Goal: Task Accomplishment & Management: Manage account settings

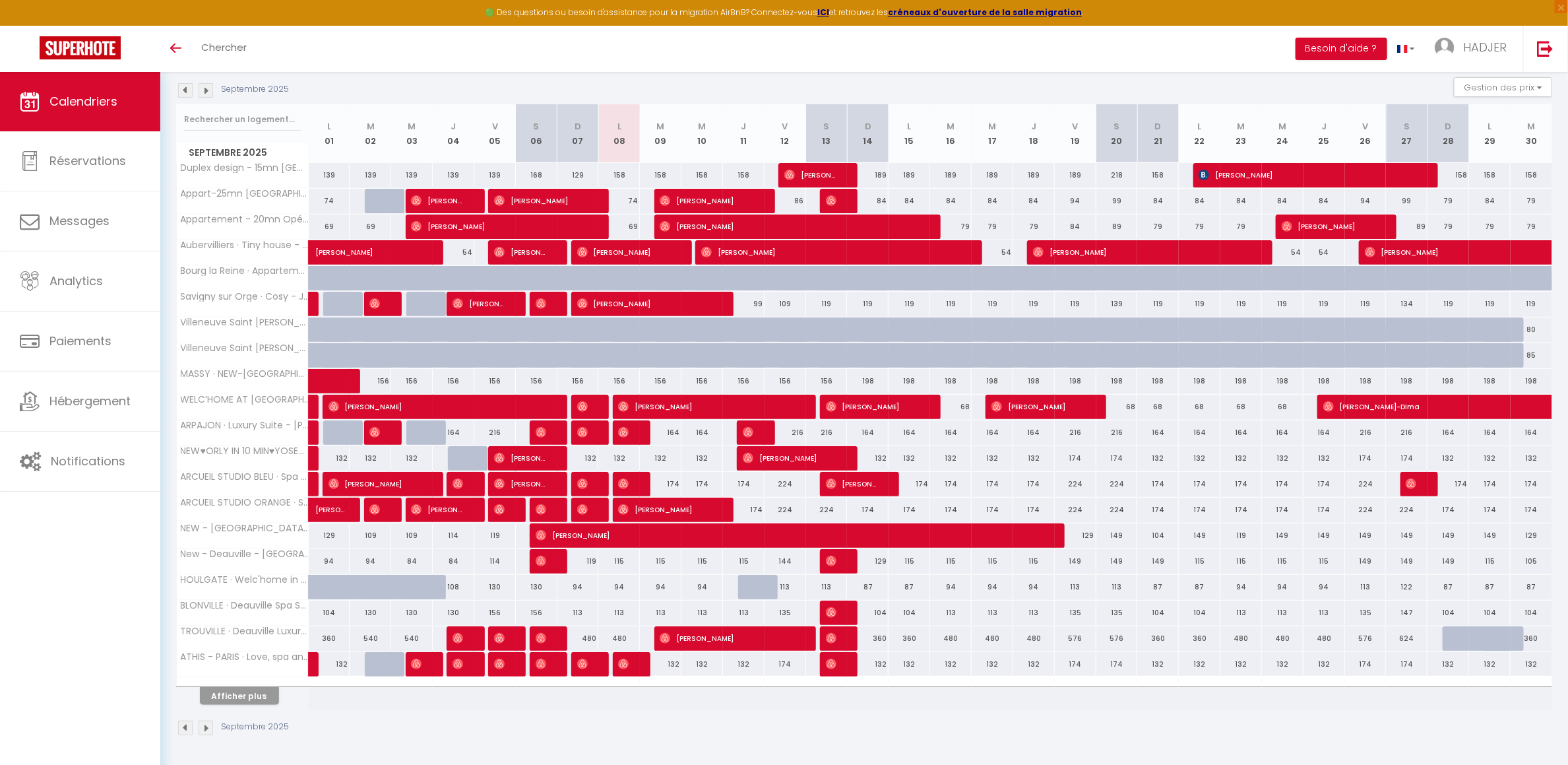
drag, startPoint x: 873, startPoint y: 165, endPoint x: 1023, endPoint y: 180, distance: 150.7
click at [1031, 180] on tbody "Duplex design - 15mn [GEOGRAPHIC_DATA] - 8km aeroport ORLY 139 139 139 139 139 …" at bounding box center [864, 436] width 1376 height 548
click at [875, 171] on div "189" at bounding box center [868, 175] width 41 height 24
type input "189"
select select "1"
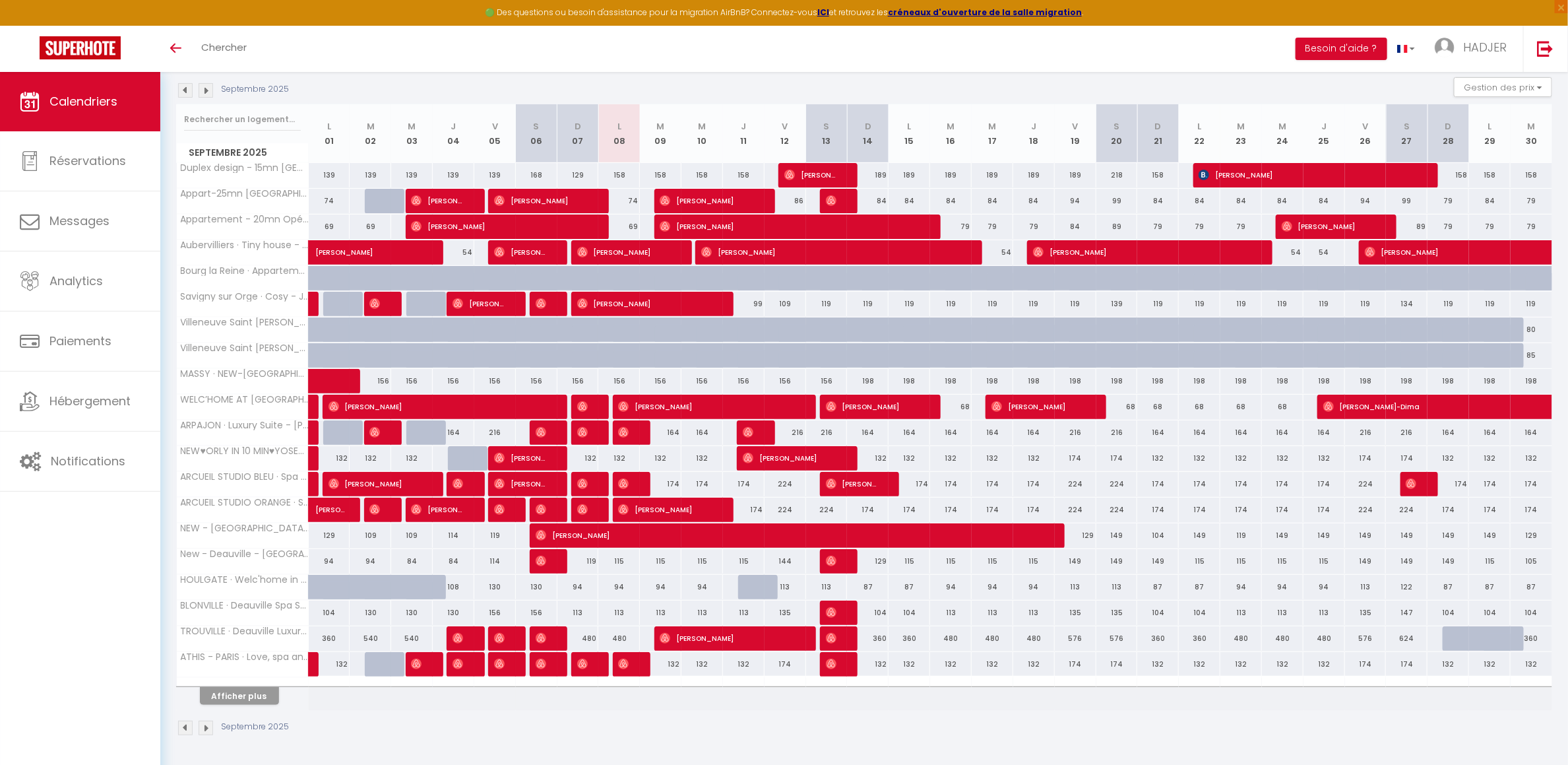
type input "Dim 14 Septembre 2025"
type input "Lun 15 Septembre 2025"
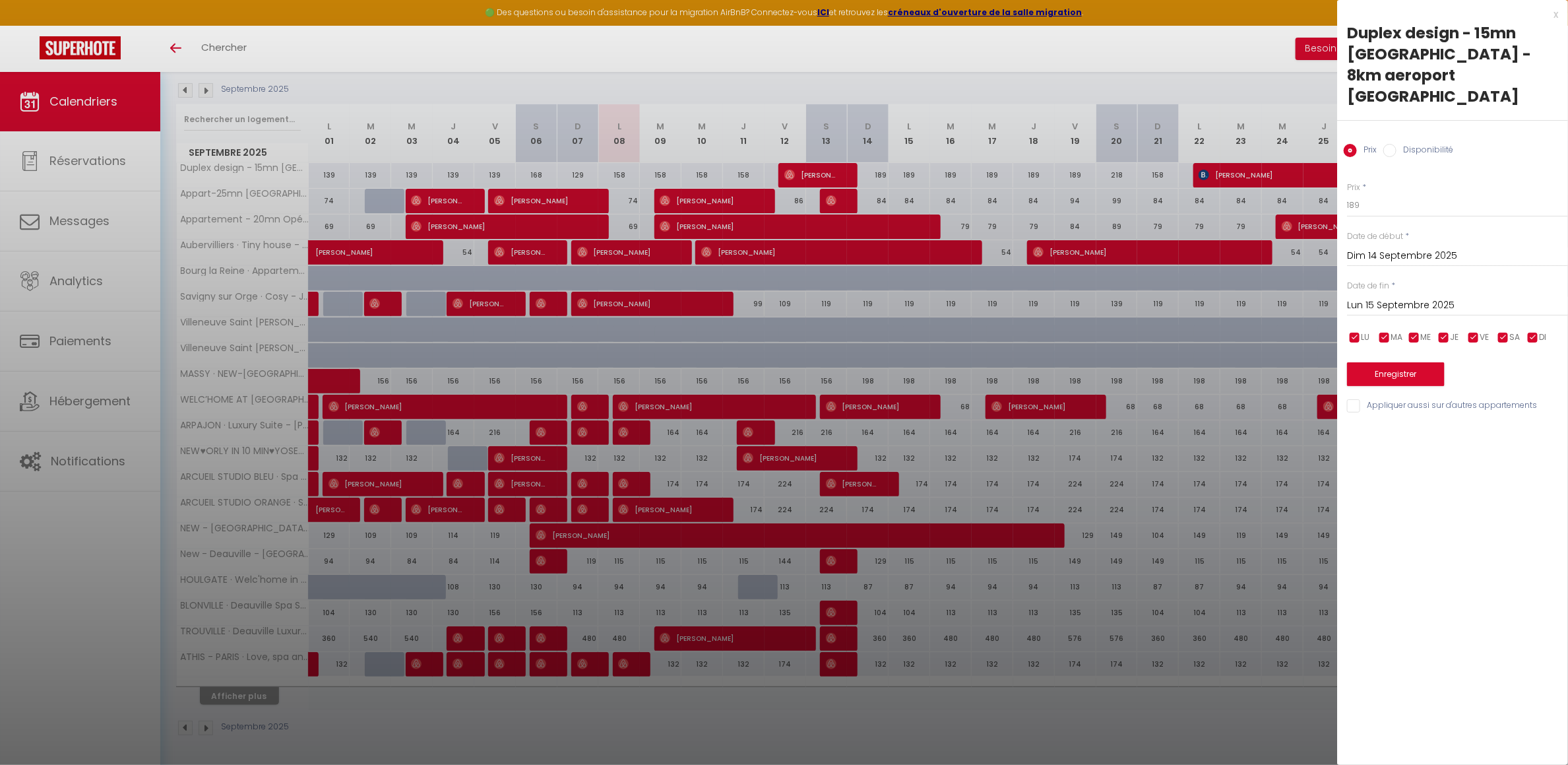
click at [1416, 144] on label "Disponibilité" at bounding box center [1425, 151] width 57 height 15
click at [1396, 144] on input "Disponibilité" at bounding box center [1389, 150] width 13 height 13
radio input "true"
radio input "false"
click at [1384, 193] on select "Disponible Indisponible" at bounding box center [1458, 205] width 221 height 25
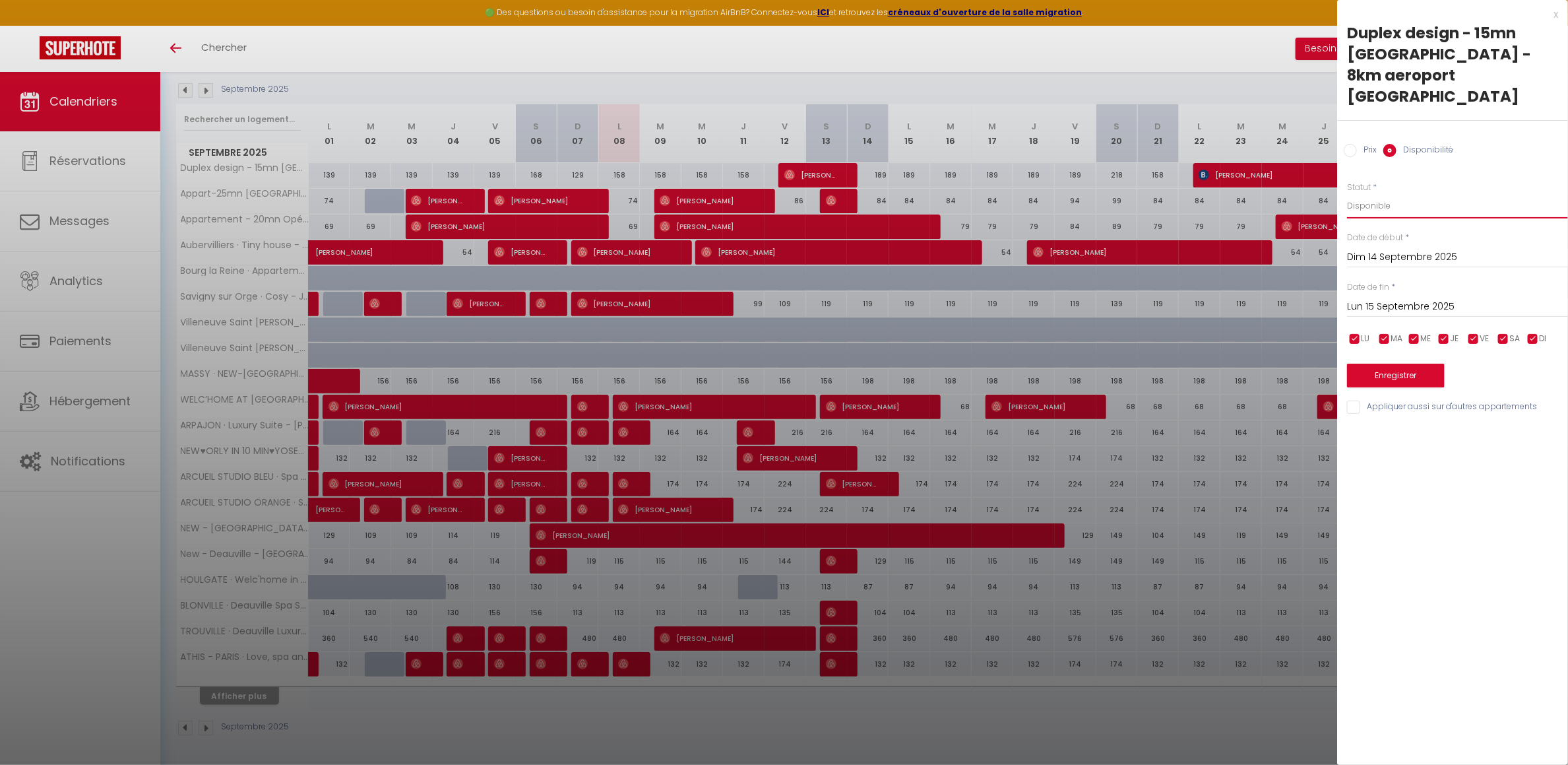
select select "0"
click at [1347, 193] on select "Disponible Indisponible" at bounding box center [1458, 205] width 221 height 25
click at [1396, 298] on input "Lun 15 Septembre 2025" at bounding box center [1458, 307] width 221 height 17
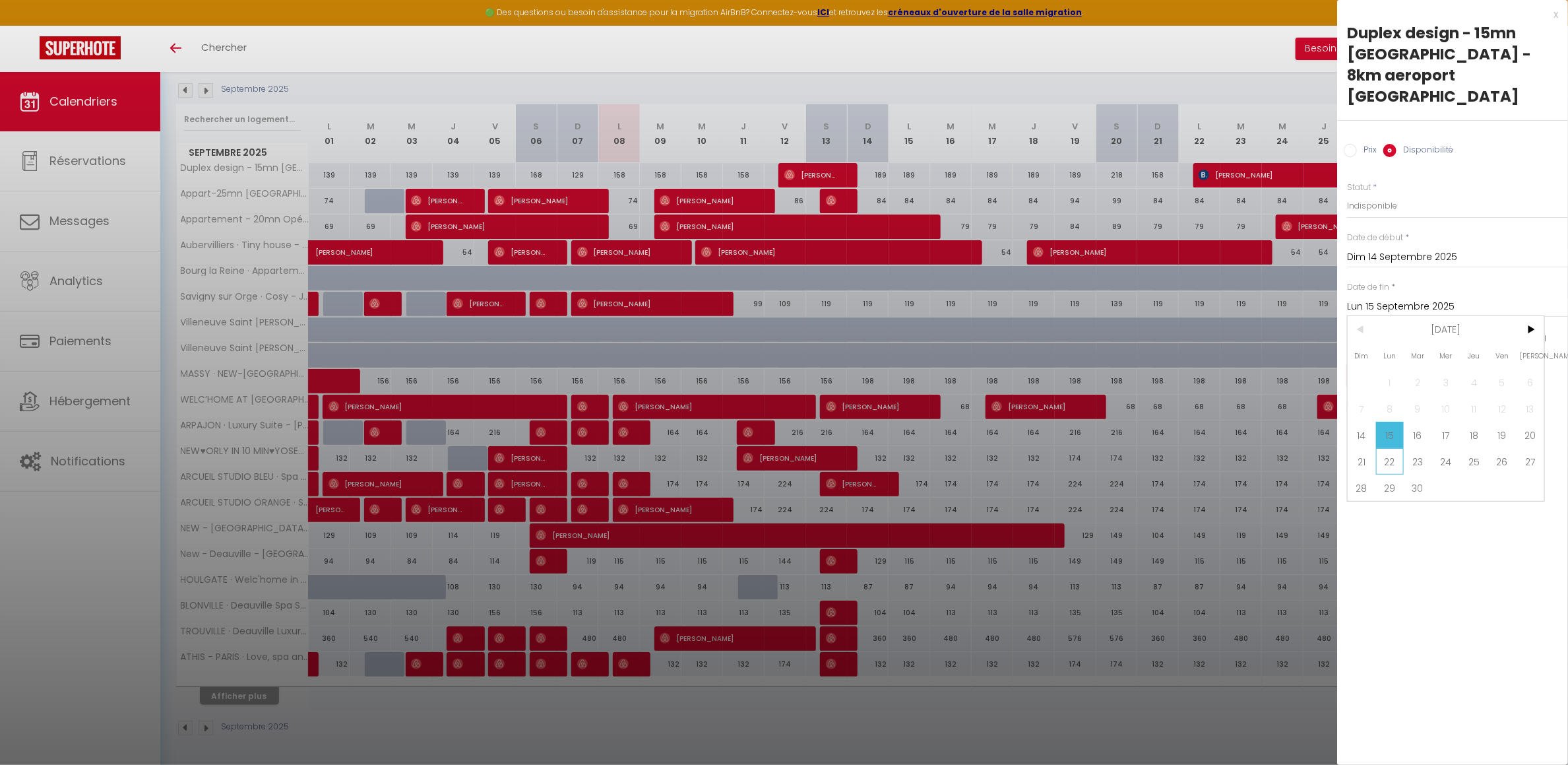
click at [1388, 448] on span "22" at bounding box center [1389, 461] width 28 height 27
type input "Lun 22 Septembre 2025"
click at [1400, 364] on button "Enregistrer" at bounding box center [1396, 376] width 98 height 24
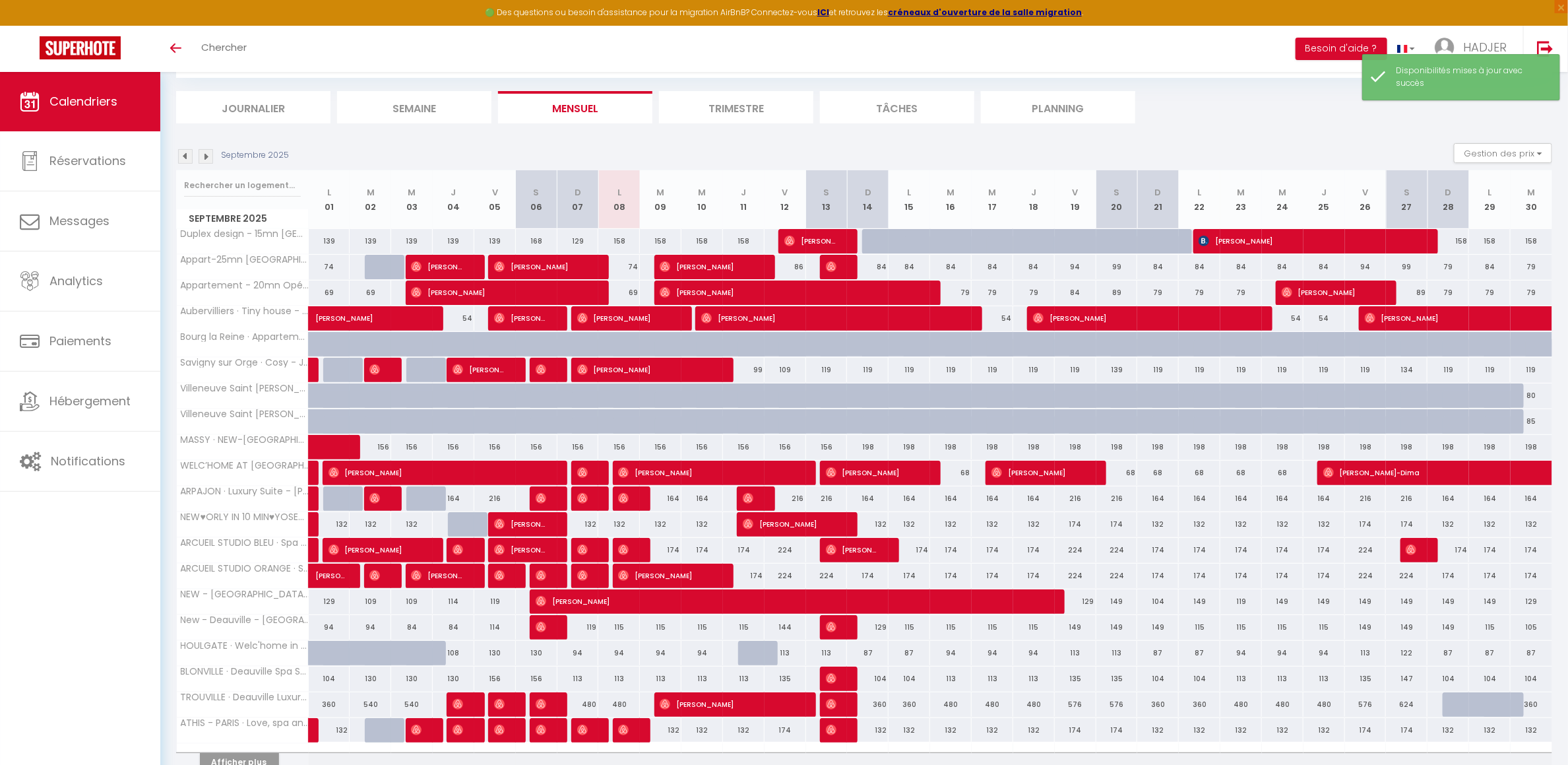
scroll to position [145, 0]
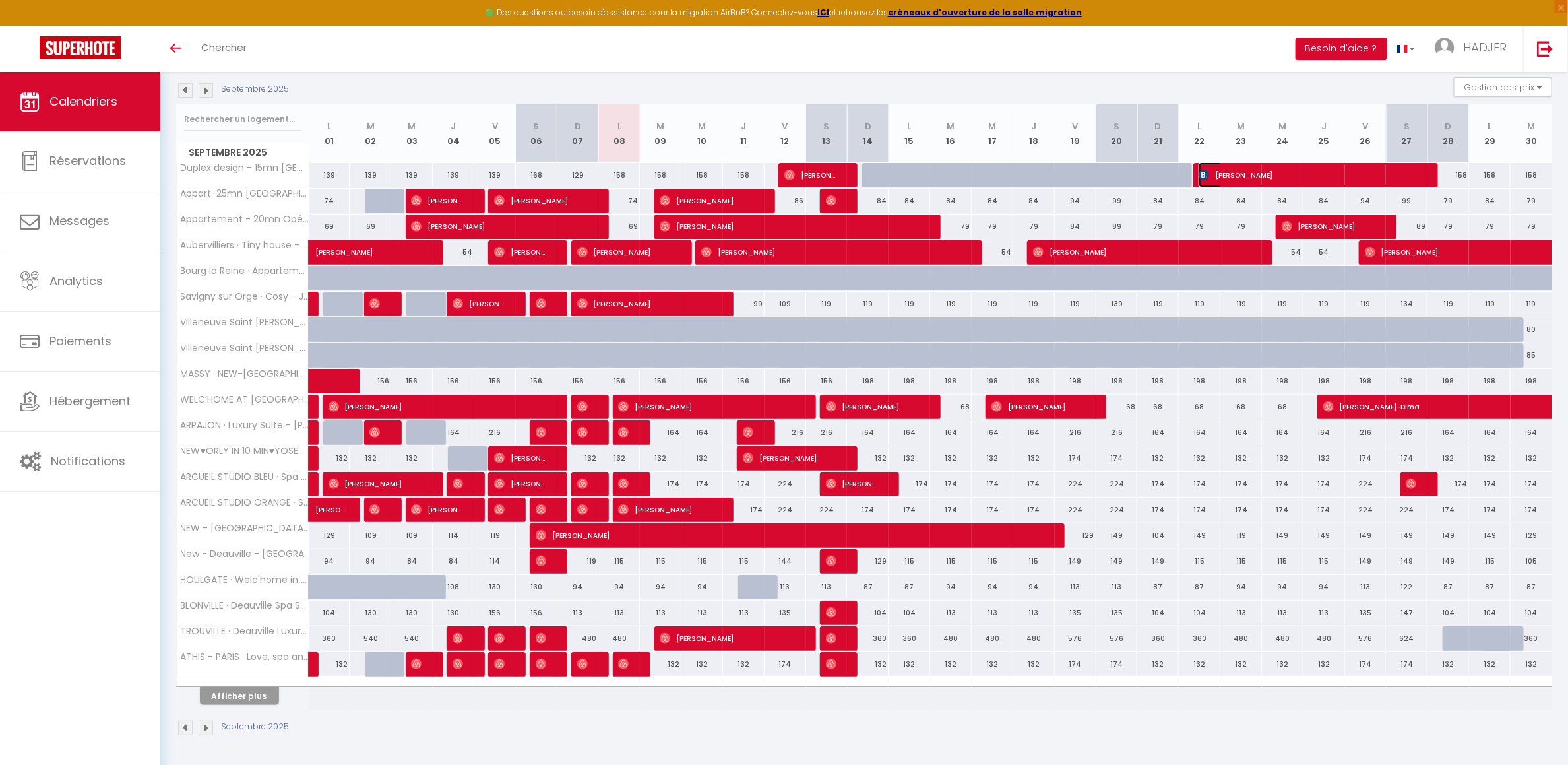
click at [1211, 164] on span "[PERSON_NAME]" at bounding box center [1310, 174] width 221 height 25
select select "OK"
select select "KO"
select select "0"
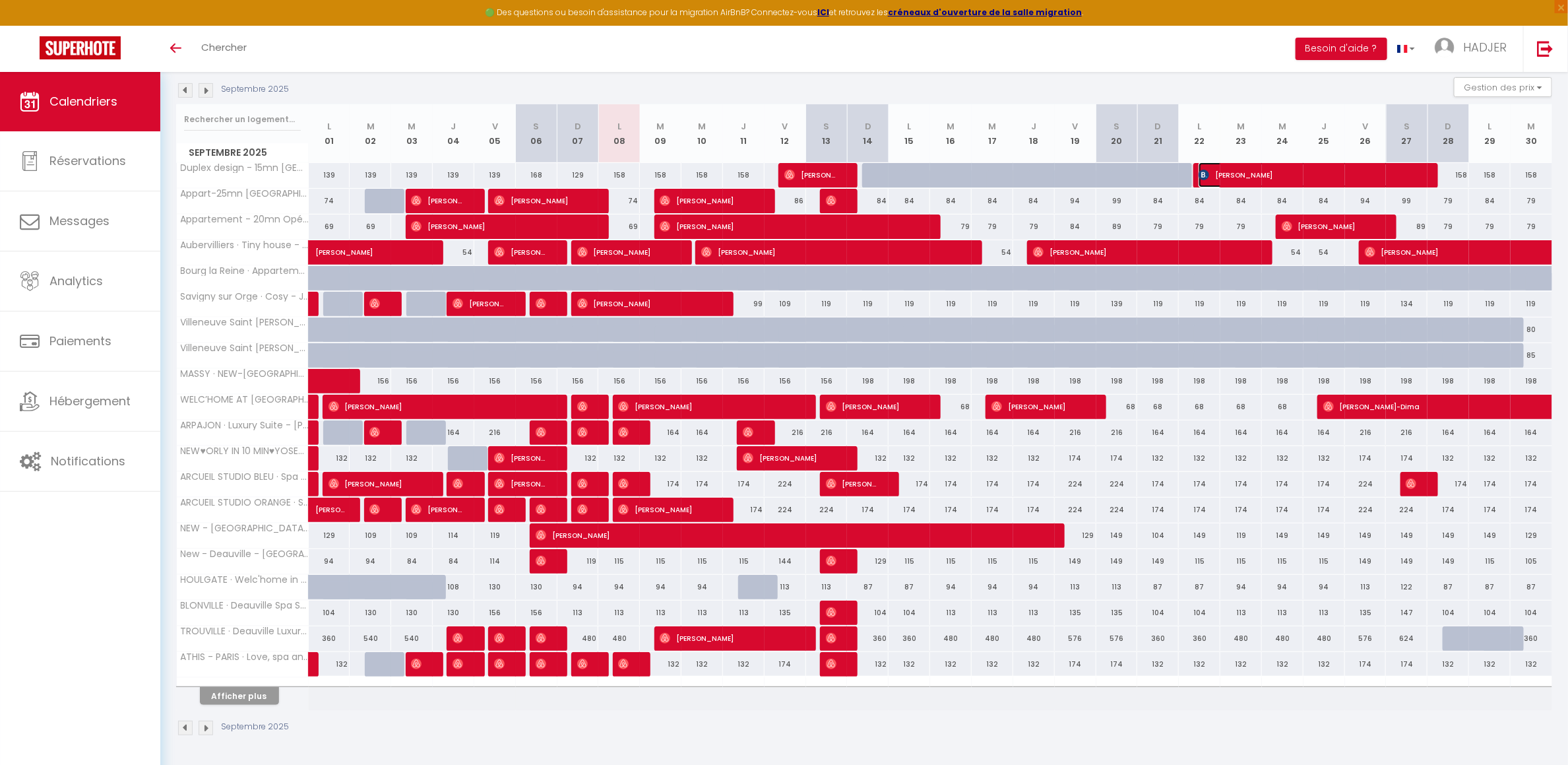
select select "1"
select select
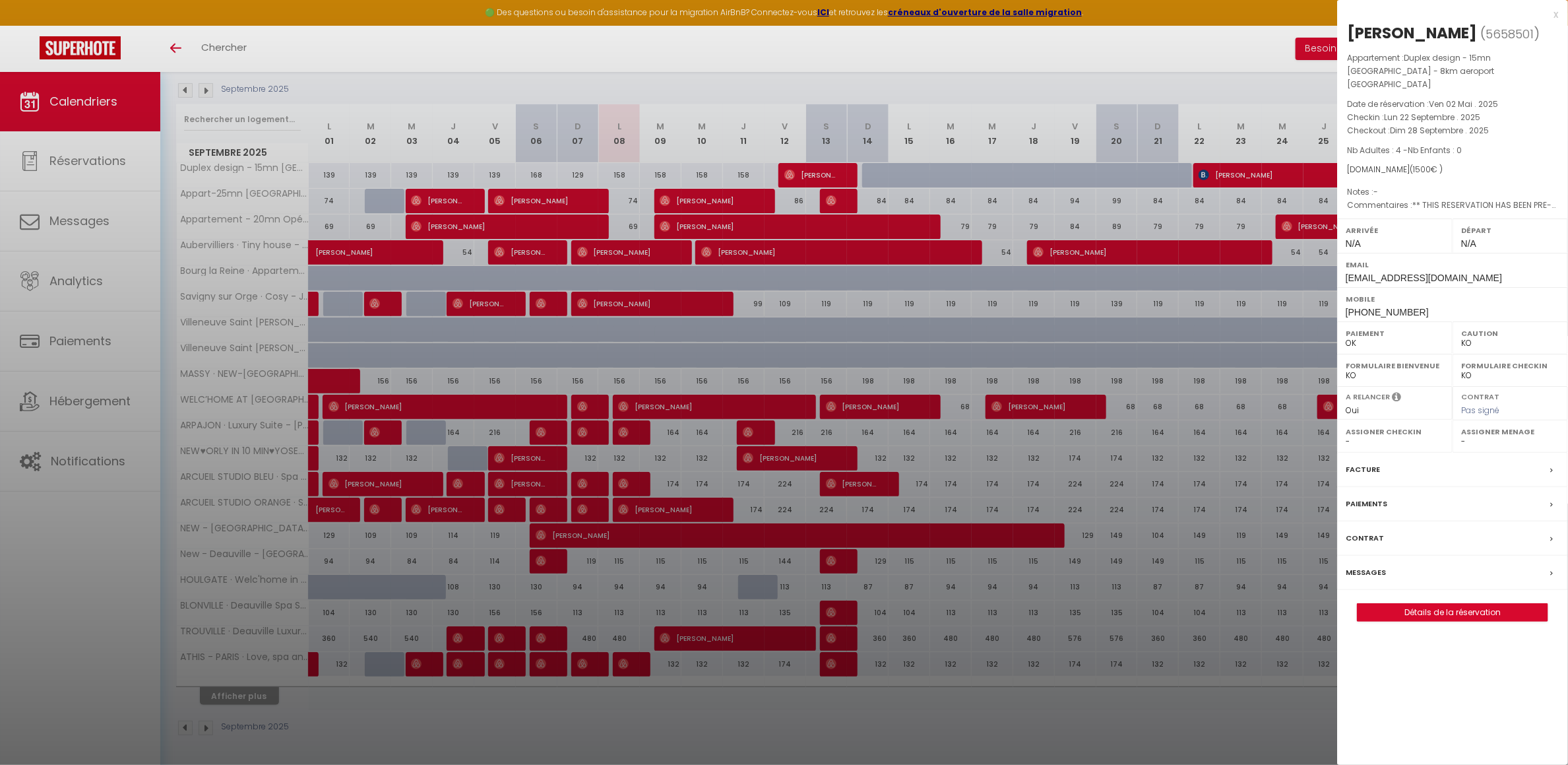
click at [1558, 15] on div "x" at bounding box center [1448, 15] width 221 height 15
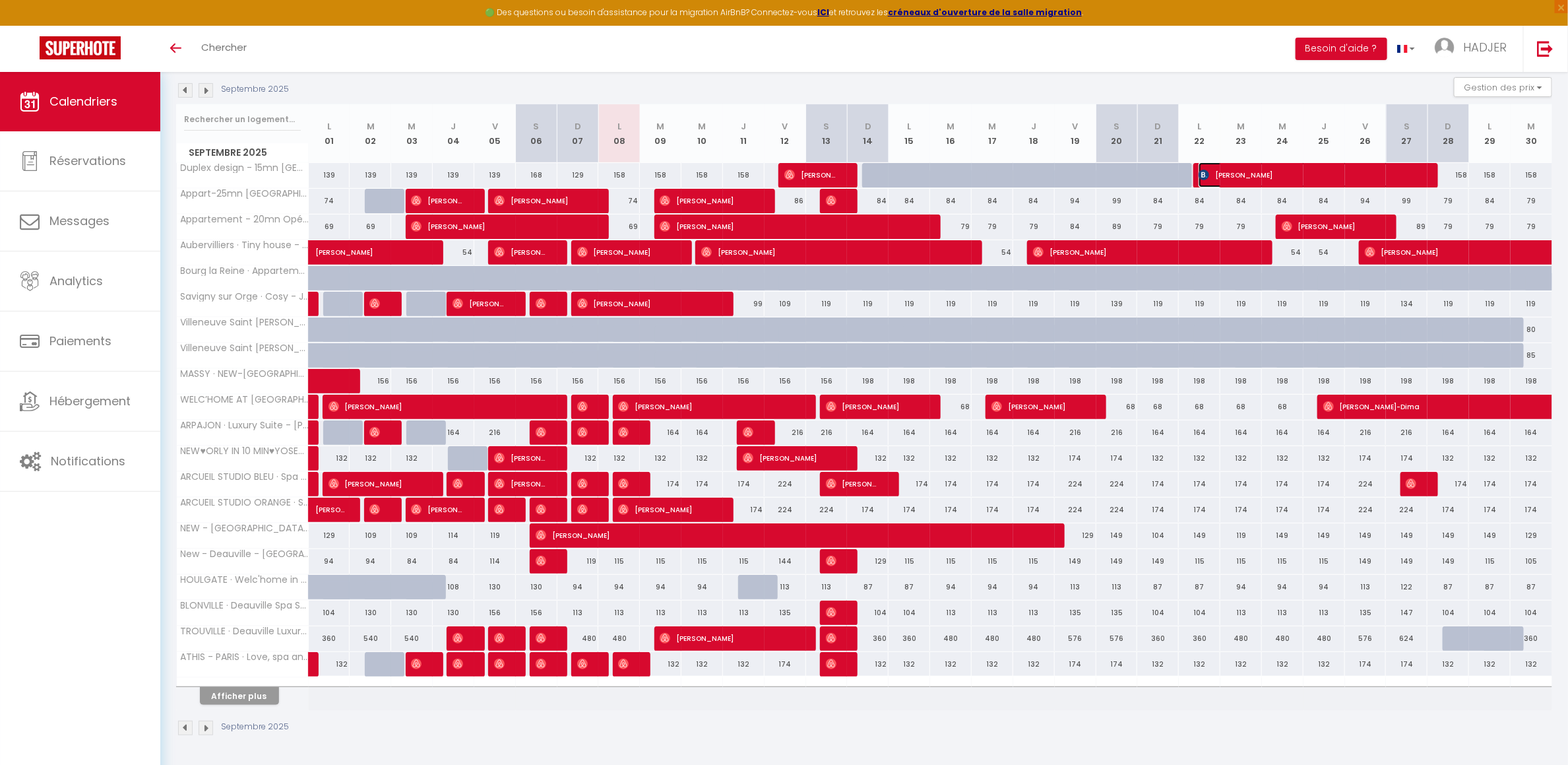
click at [1259, 168] on span "[PERSON_NAME]" at bounding box center [1310, 174] width 221 height 25
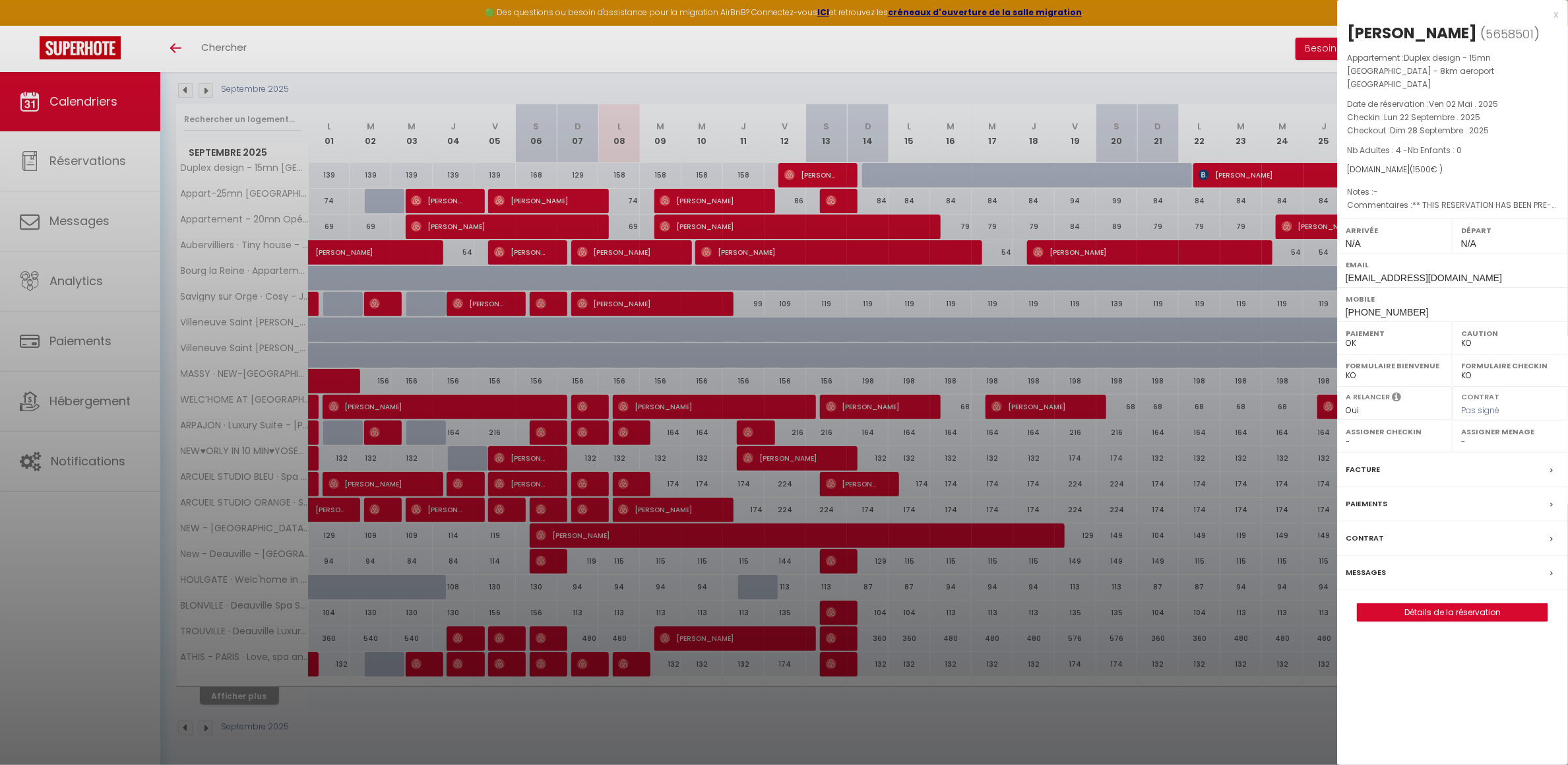
click at [1556, 12] on div "x" at bounding box center [1448, 15] width 221 height 15
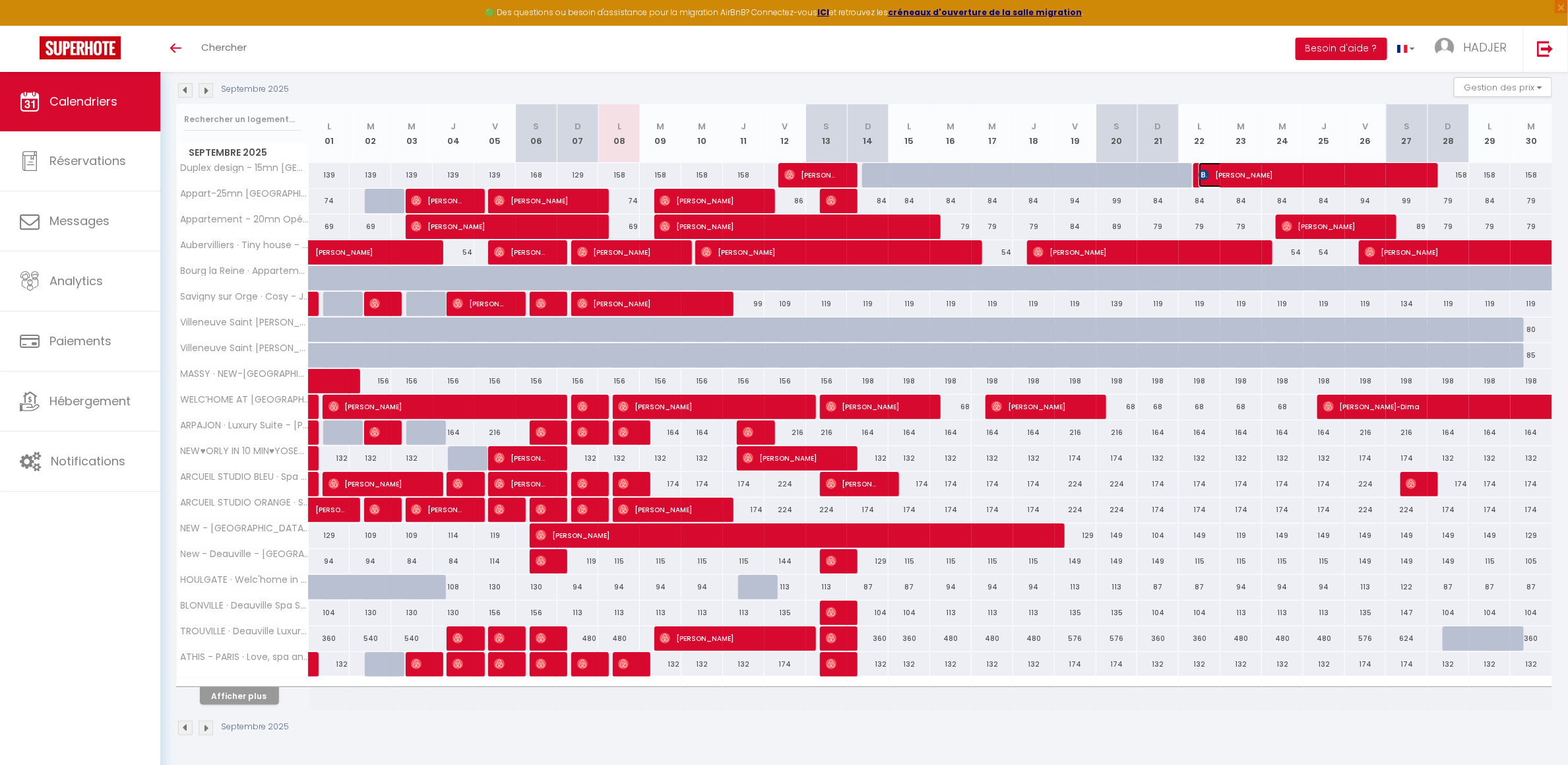
click at [1285, 168] on span "[PERSON_NAME]" at bounding box center [1310, 174] width 221 height 25
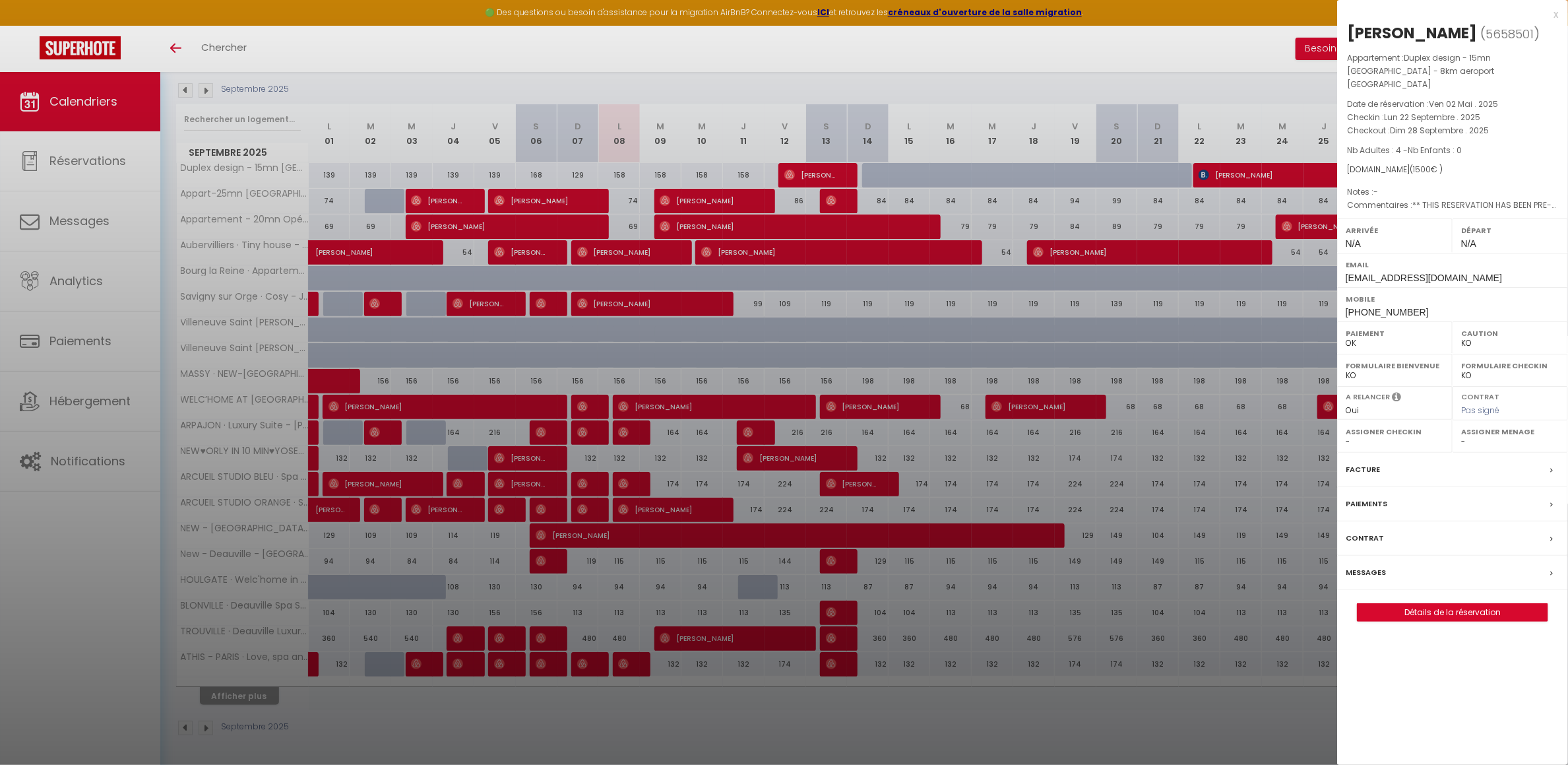
click at [1199, 42] on div at bounding box center [784, 382] width 1568 height 765
